Goal: Transaction & Acquisition: Purchase product/service

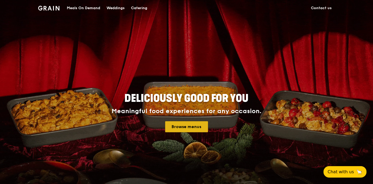
click at [197, 130] on link "Browse menus" at bounding box center [186, 127] width 43 height 11
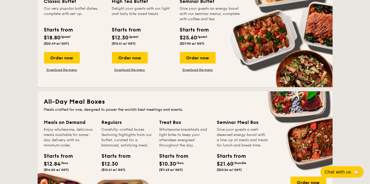
scroll to position [204, 0]
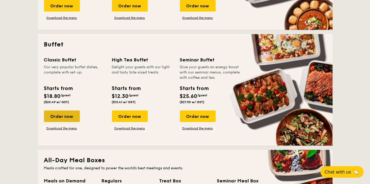
click at [62, 118] on div "Order now" at bounding box center [62, 117] width 36 height 12
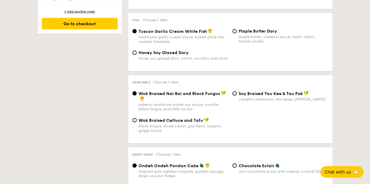
scroll to position [351, 0]
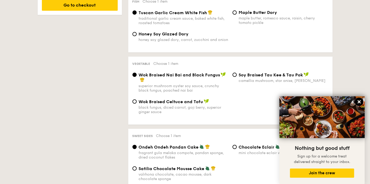
click at [359, 102] on icon at bounding box center [358, 102] width 3 height 3
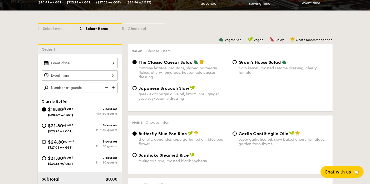
scroll to position [117, 0]
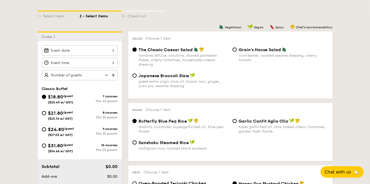
click at [205, 17] on div "1 - Select menu 2 - Select items 3 - Check out" at bounding box center [185, 15] width 295 height 8
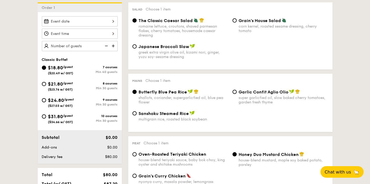
click at [44, 82] on input "$21.80 /guest ($23.76 w/ GST) 8 courses Min 30 guests" at bounding box center [44, 84] width 4 height 4
radio input "true"
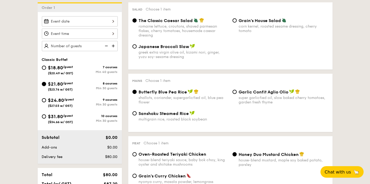
radio input "true"
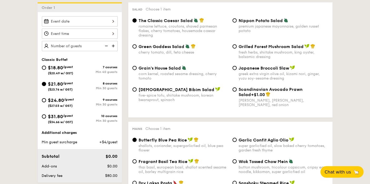
click at [41, 66] on div "$18.80 /guest ($20.49 w/ GST) 7 courses Min 40 guests" at bounding box center [80, 71] width 80 height 14
click at [47, 66] on div "$18.80 /guest ($20.49 w/ GST)" at bounding box center [61, 69] width 38 height 11
click at [46, 66] on input "$18.80 /guest ($20.49 w/ GST) 7 courses Min 40 guests" at bounding box center [44, 68] width 4 height 4
radio input "true"
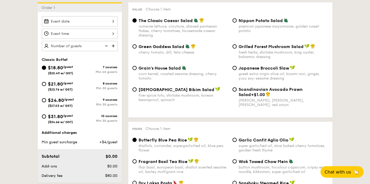
radio input "true"
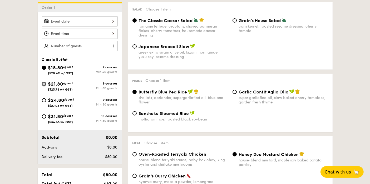
click at [42, 82] on input "$21.80 /guest ($23.76 w/ GST) 8 courses Min 30 guests" at bounding box center [44, 84] width 4 height 4
radio input "true"
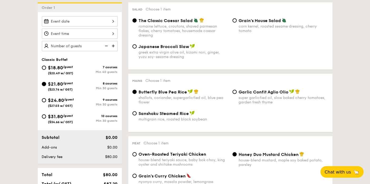
radio input "true"
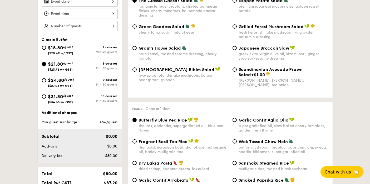
scroll to position [175, 0]
